Goal: Transaction & Acquisition: Obtain resource

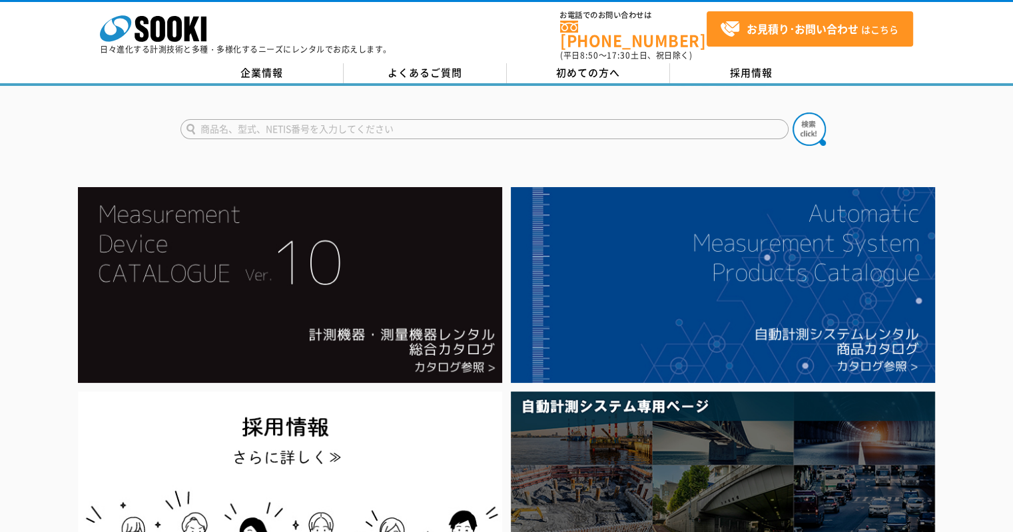
click at [257, 119] on input "text" at bounding box center [485, 129] width 608 height 20
type input "おんどとり"
click at [793, 113] on button at bounding box center [809, 129] width 33 height 33
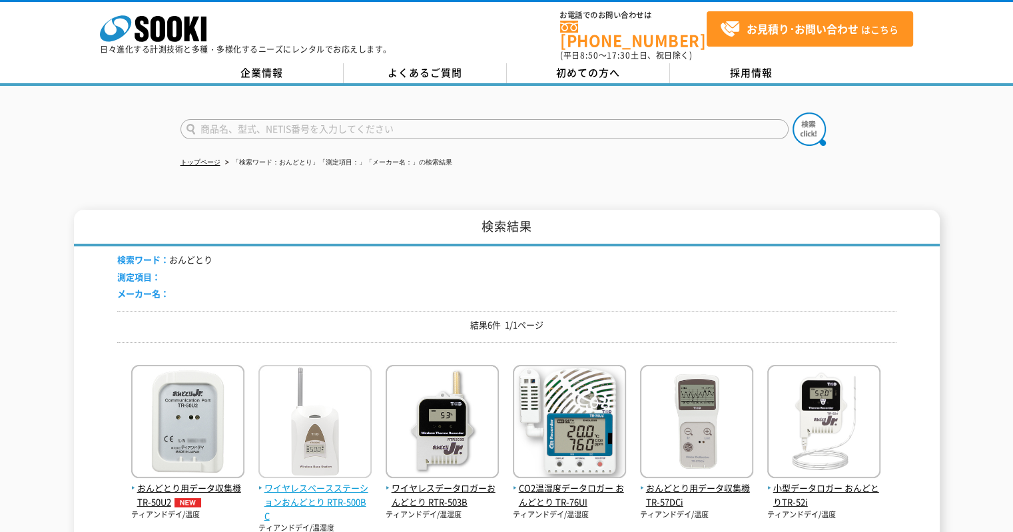
scroll to position [200, 0]
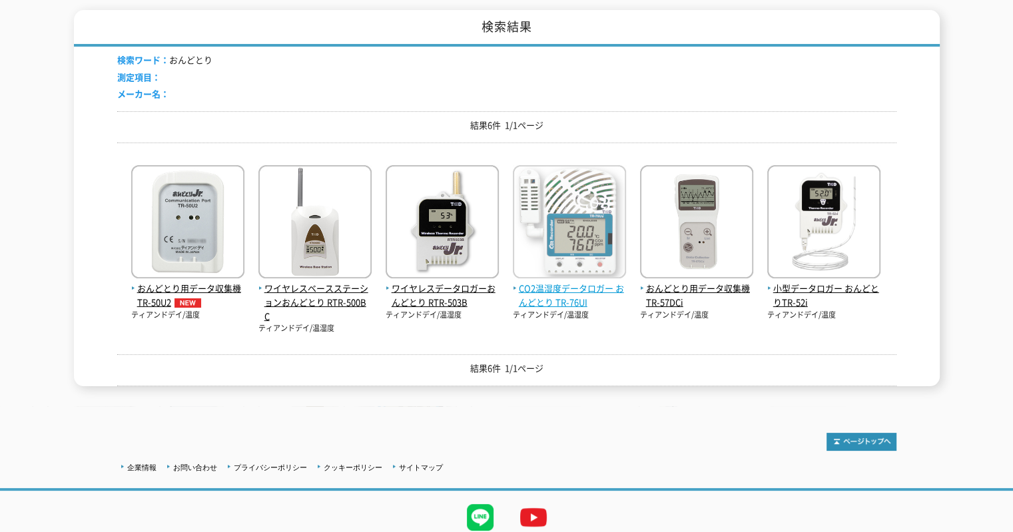
click at [589, 235] on img at bounding box center [569, 223] width 113 height 117
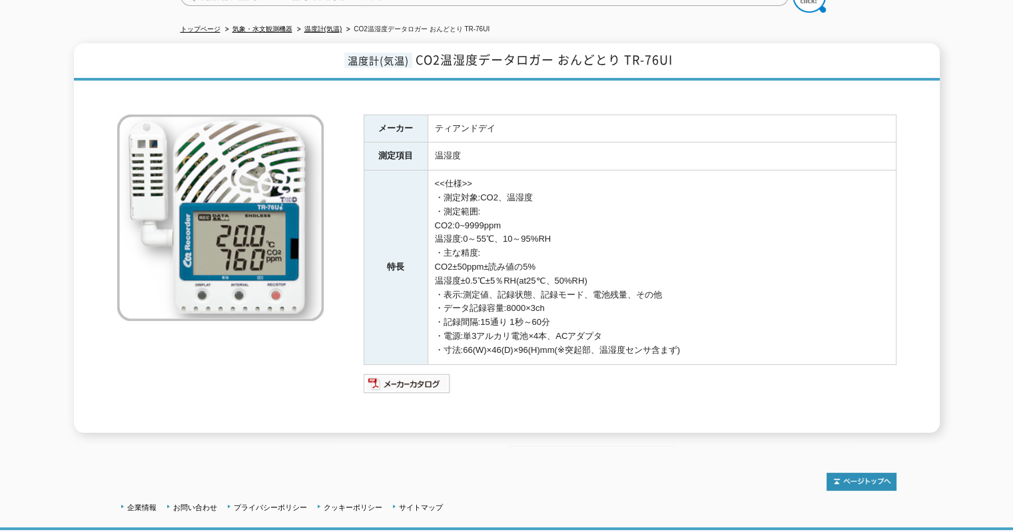
scroll to position [213, 0]
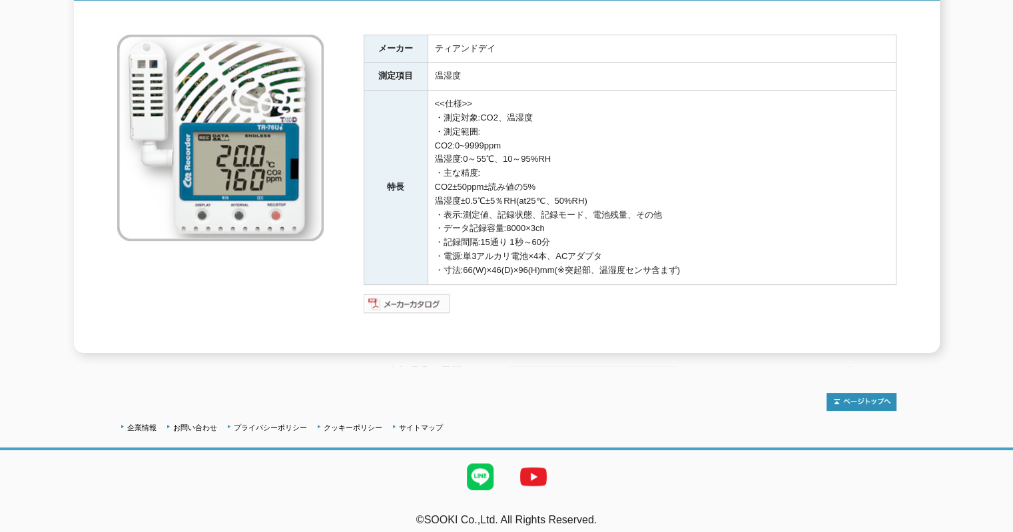
click at [410, 293] on img at bounding box center [407, 303] width 87 height 21
click at [424, 301] on img at bounding box center [407, 303] width 87 height 21
